Goal: Information Seeking & Learning: Learn about a topic

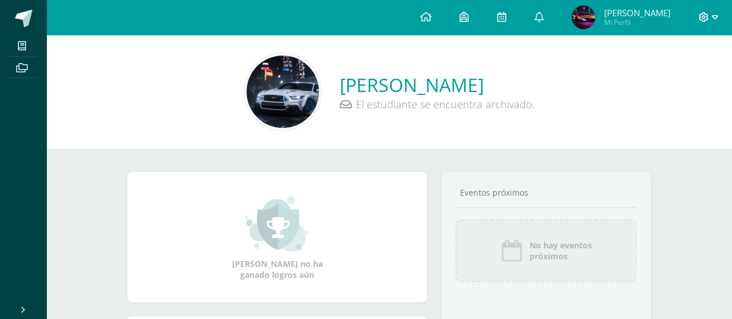
click at [710, 12] on span at bounding box center [709, 17] width 20 height 13
click at [667, 78] on span "Cerrar sesión" at bounding box center [678, 79] width 52 height 11
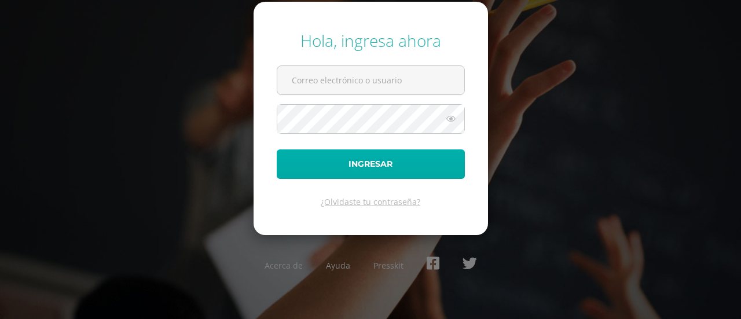
type input "622@laestrella.edu.gt"
click at [449, 168] on button "Ingresar" at bounding box center [371, 164] width 188 height 30
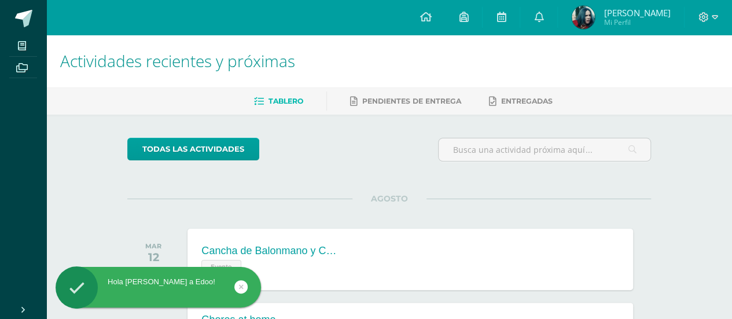
click at [245, 289] on link at bounding box center [240, 286] width 13 height 13
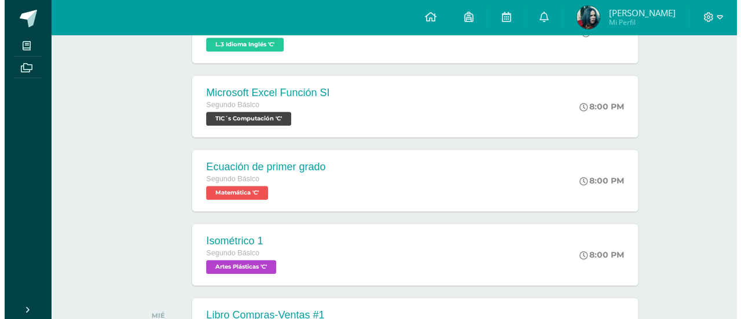
scroll to position [278, 0]
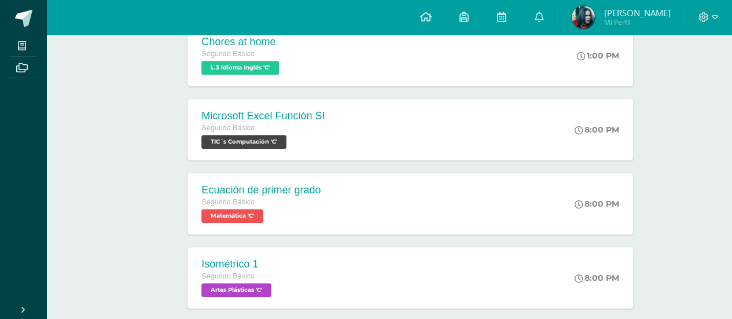
click at [245, 289] on span "Artes Plásticas 'C'" at bounding box center [236, 290] width 70 height 14
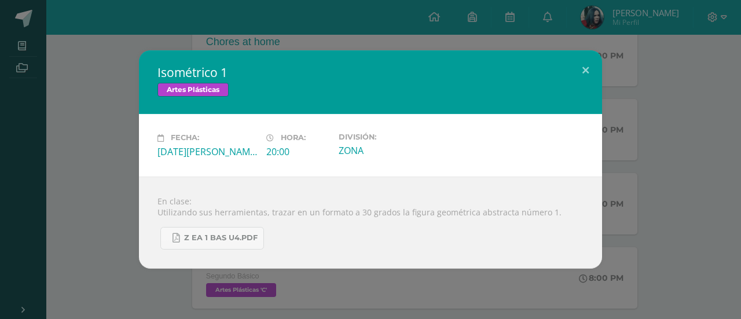
click at [245, 289] on div "Isométrico 1 Artes Plásticas Fecha: Martes 12 de Agosto Hora: 20:00 División: Z…" at bounding box center [370, 159] width 741 height 319
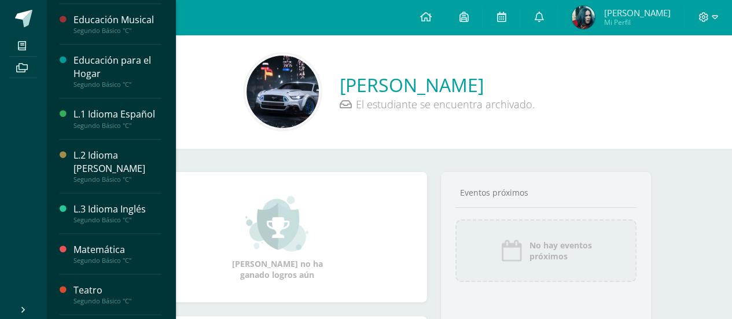
scroll to position [353, 0]
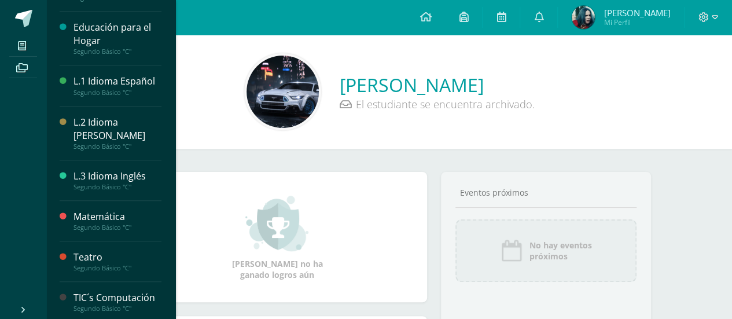
click at [115, 210] on div "Matemática" at bounding box center [118, 216] width 88 height 13
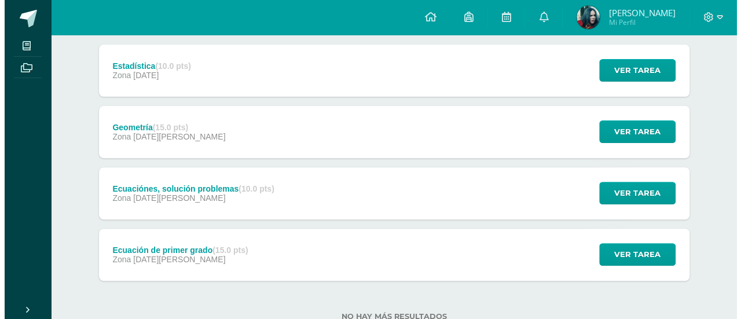
scroll to position [188, 0]
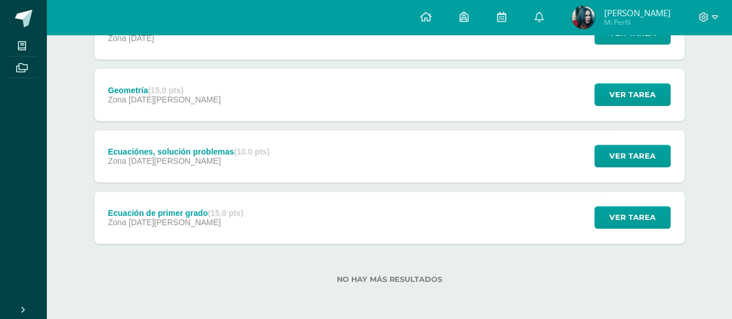
click at [194, 188] on div "Estadística (10.0 pts) Zona [DATE] Ver tarea Estadística Matemática Cargando co…" at bounding box center [389, 126] width 590 height 236
click at [177, 223] on div "Zona [DATE][PERSON_NAME]" at bounding box center [175, 222] width 135 height 9
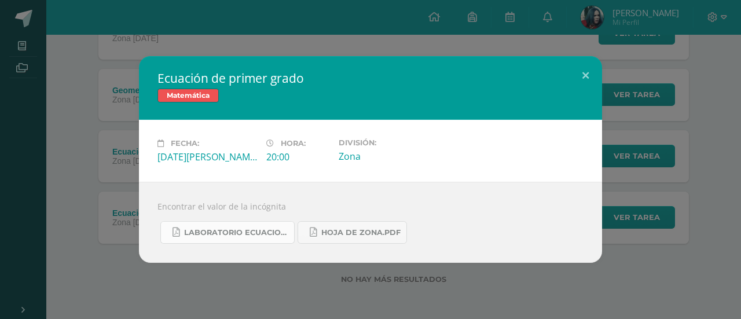
click at [235, 230] on span "Laboratorio ecuaciones.pdf" at bounding box center [236, 232] width 104 height 9
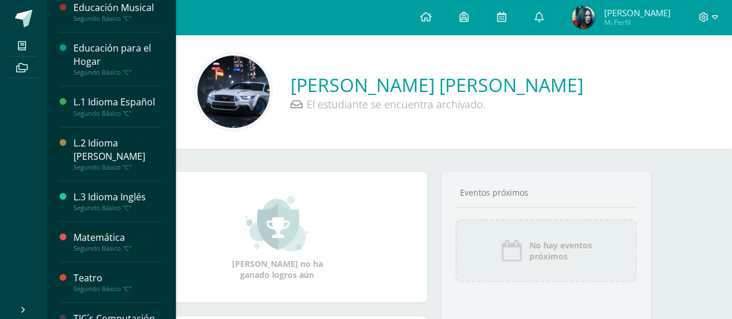
scroll to position [353, 0]
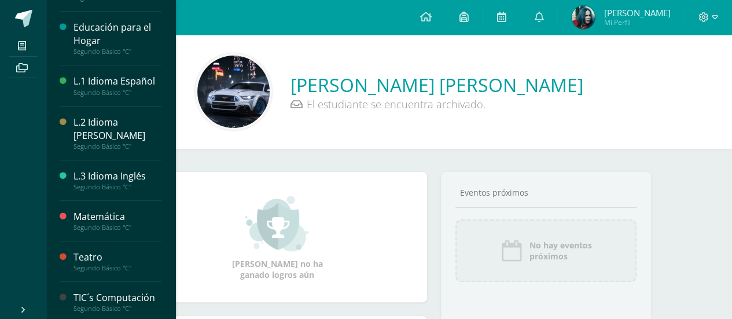
click at [108, 224] on div "Segundo Básico "C"" at bounding box center [118, 227] width 88 height 8
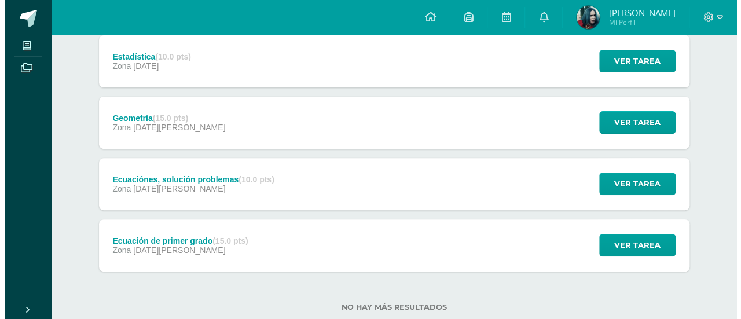
scroll to position [188, 0]
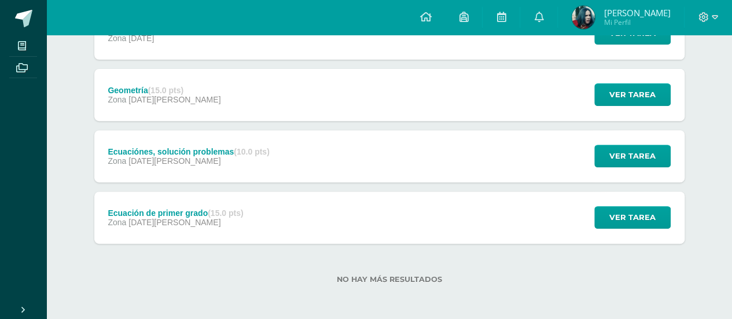
click at [332, 225] on div "Ecuación de primer grado (15.0 pts) Zona 12 de Agosto Ver tarea Ecuación de pri…" at bounding box center [389, 218] width 590 height 52
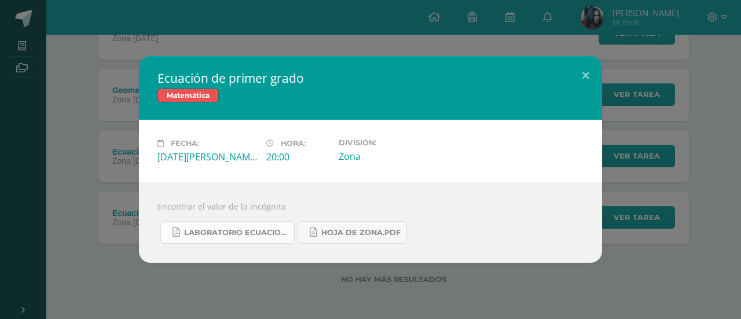
click at [197, 237] on span "Laboratorio ecuaciones.pdf" at bounding box center [236, 232] width 104 height 9
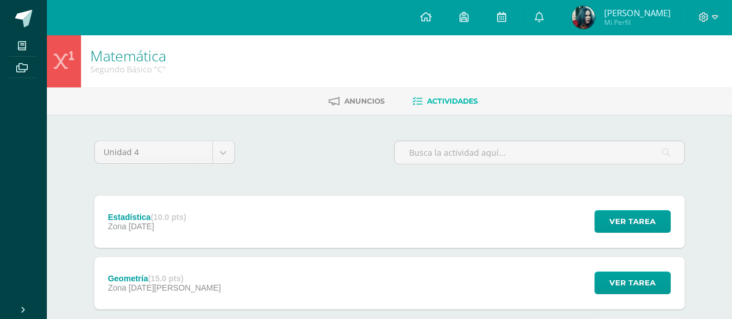
scroll to position [188, 0]
